Goal: Navigation & Orientation: Understand site structure

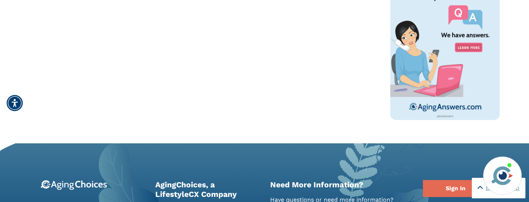
scroll to position [624, 0]
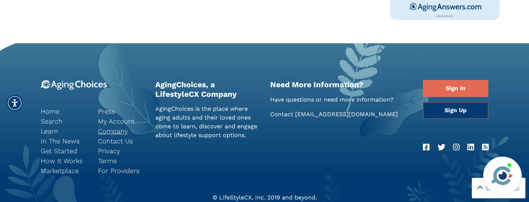
click at [119, 131] on link "Company" at bounding box center [121, 131] width 46 height 10
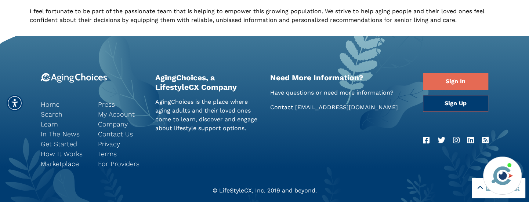
scroll to position [514, 0]
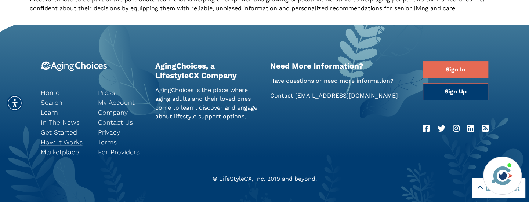
click at [63, 137] on link "How It Works" at bounding box center [64, 142] width 46 height 10
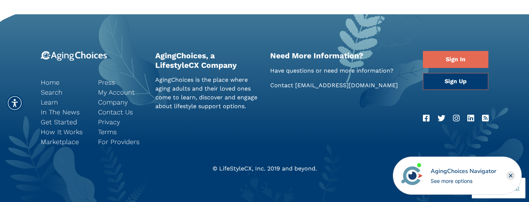
scroll to position [468, 0]
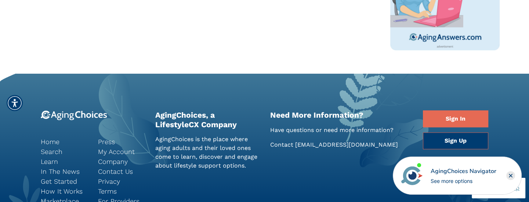
scroll to position [660, 0]
